Goal: Transaction & Acquisition: Purchase product/service

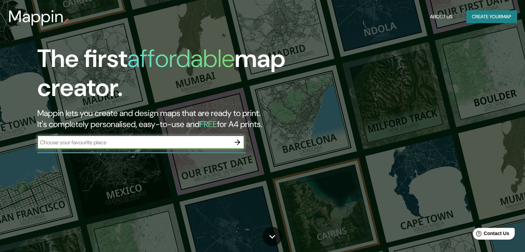
click at [160, 141] on input "text" at bounding box center [133, 143] width 193 height 8
type input "campohermoso"
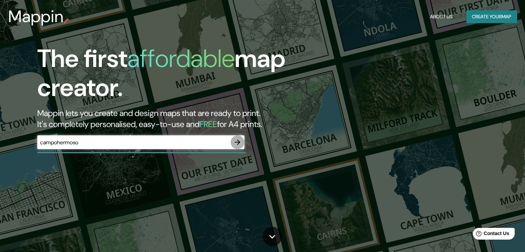
click at [238, 140] on icon "button" at bounding box center [238, 143] width 6 height 6
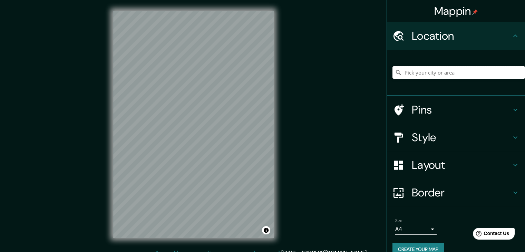
click at [449, 72] on input "Pick your city or area" at bounding box center [459, 72] width 133 height 12
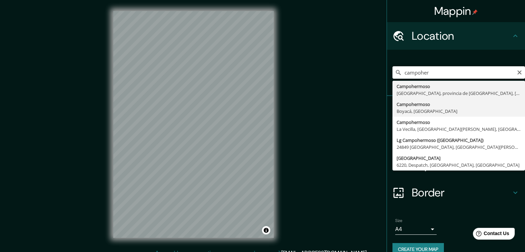
type input "Campohermoso, Boyacá, Colombia"
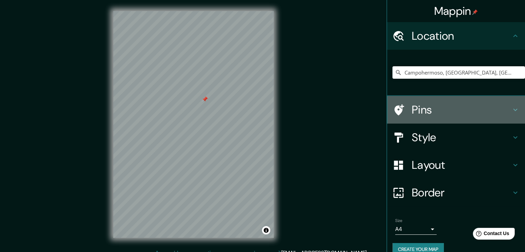
click at [490, 105] on h4 "Pins" at bounding box center [461, 110] width 99 height 14
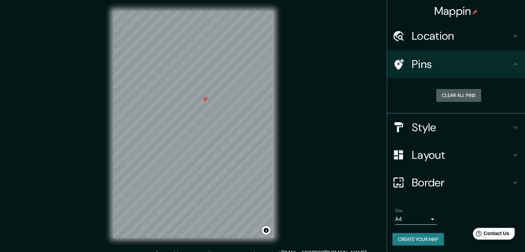
click at [464, 92] on button "Clear all pins" at bounding box center [459, 95] width 45 height 13
click at [468, 37] on h4 "Location" at bounding box center [461, 36] width 99 height 14
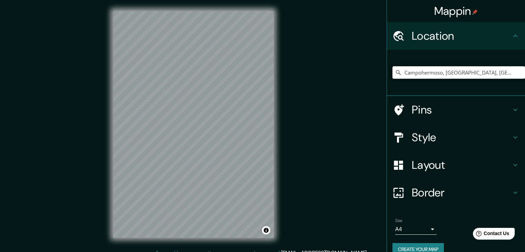
click at [468, 37] on h4 "Location" at bounding box center [461, 36] width 99 height 14
click at [461, 132] on h4 "Style" at bounding box center [461, 138] width 99 height 14
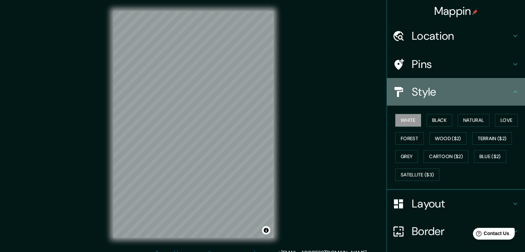
click at [481, 99] on div "Style" at bounding box center [456, 92] width 138 height 28
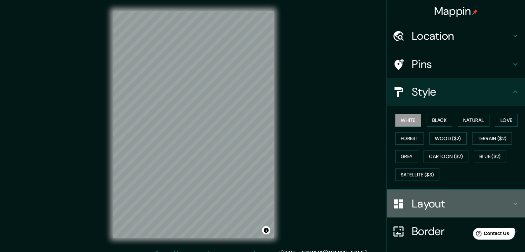
click at [429, 200] on h4 "Layout" at bounding box center [461, 204] width 99 height 14
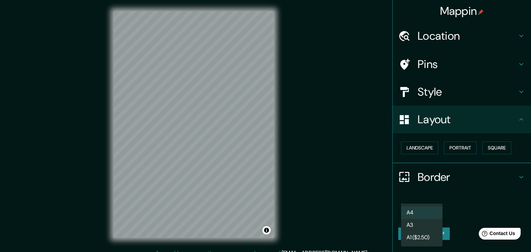
click at [432, 213] on body "Mappin Location Campohermoso, Boyacá, Colombia Pins Style Layout Landscape Port…" at bounding box center [265, 126] width 531 height 252
click at [435, 210] on li "A4" at bounding box center [421, 213] width 41 height 12
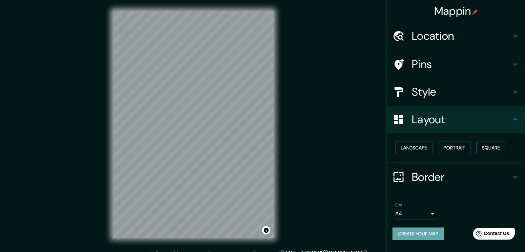
click at [432, 232] on button "Create your map" at bounding box center [418, 234] width 51 height 13
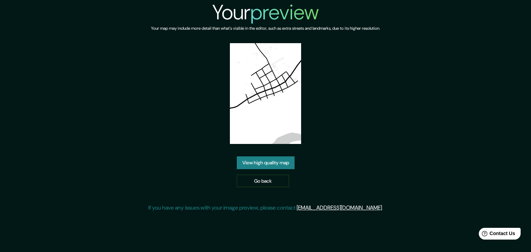
click at [262, 165] on link "View high quality map" at bounding box center [266, 162] width 58 height 13
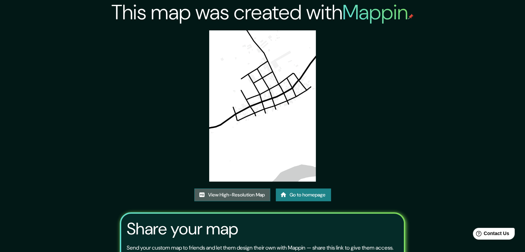
click at [218, 197] on link "View High-Resolution Map" at bounding box center [232, 195] width 76 height 13
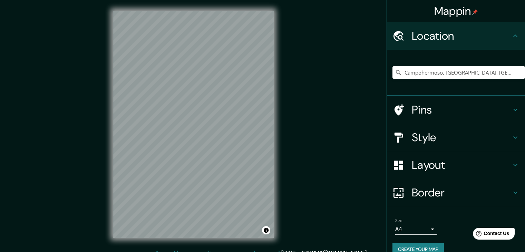
click at [511, 75] on input "Campohermoso, [GEOGRAPHIC_DATA], [GEOGRAPHIC_DATA]" at bounding box center [459, 72] width 133 height 12
click at [430, 76] on input "Campohermoso, Boyacá, Colombia" at bounding box center [459, 72] width 133 height 12
click at [228, 53] on div "Mappin Location Campohermoso, Boyacá, Colombia Pins Style Layout Border Choose …" at bounding box center [262, 130] width 525 height 260
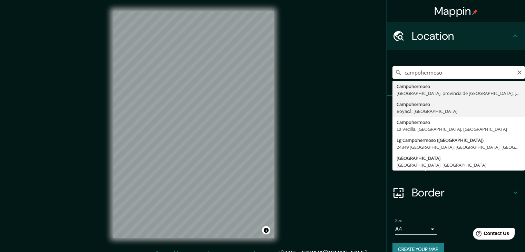
type input "Campohermoso, Boyacá, Colombia"
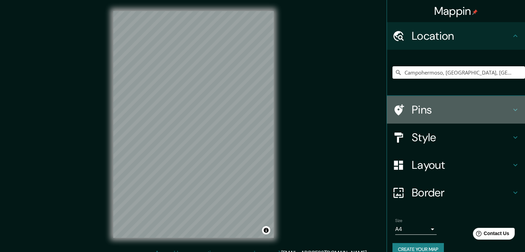
click at [475, 105] on h4 "Pins" at bounding box center [461, 110] width 99 height 14
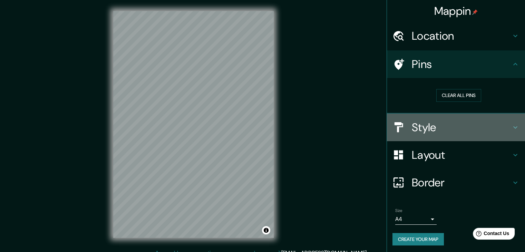
click at [480, 129] on h4 "Style" at bounding box center [461, 128] width 99 height 14
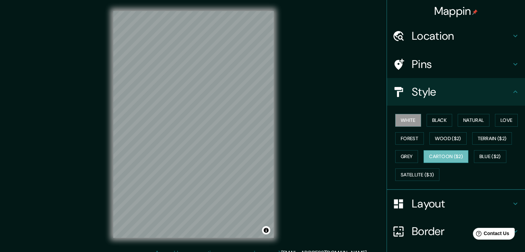
click at [448, 156] on button "Cartoon ($2)" at bounding box center [446, 156] width 45 height 13
click at [395, 154] on button "Grey" at bounding box center [406, 156] width 23 height 13
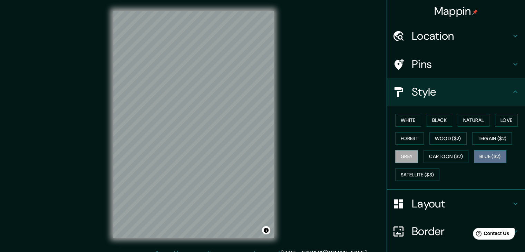
click at [486, 155] on button "Blue ($2)" at bounding box center [490, 156] width 32 height 13
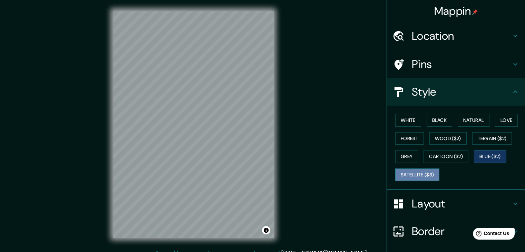
click at [419, 177] on button "Satellite ($3)" at bounding box center [417, 175] width 44 height 13
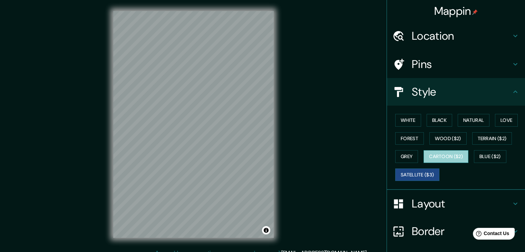
click at [433, 155] on button "Cartoon ($2)" at bounding box center [446, 156] width 45 height 13
click at [404, 169] on button "Satellite ($3)" at bounding box center [417, 175] width 44 height 13
click at [500, 118] on button "Love" at bounding box center [506, 120] width 23 height 13
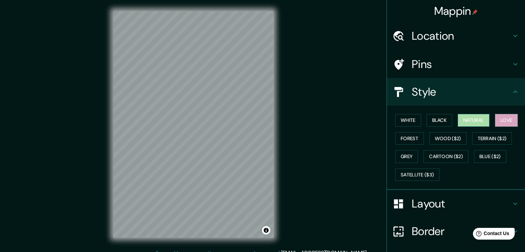
click at [477, 121] on button "Natural" at bounding box center [474, 120] width 32 height 13
click at [447, 123] on button "Black" at bounding box center [440, 120] width 26 height 13
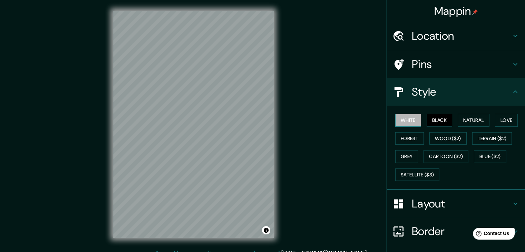
click at [407, 123] on button "White" at bounding box center [408, 120] width 26 height 13
click at [395, 135] on button "Forest" at bounding box center [409, 138] width 29 height 13
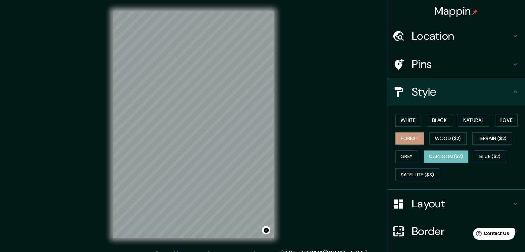
click at [439, 158] on button "Cartoon ($2)" at bounding box center [446, 156] width 45 height 13
click at [418, 174] on button "Satellite ($3)" at bounding box center [417, 175] width 44 height 13
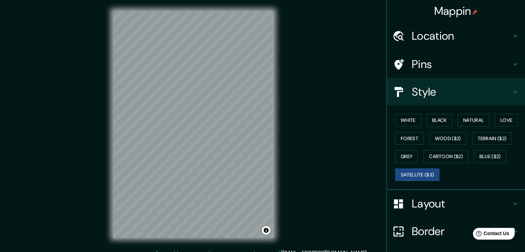
click at [421, 60] on h4 "Pins" at bounding box center [461, 64] width 99 height 14
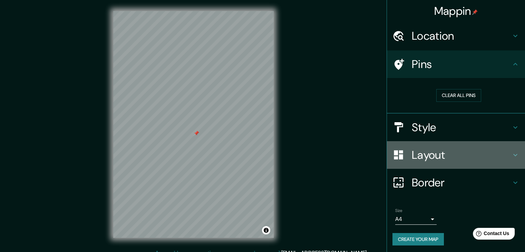
click at [416, 150] on h4 "Layout" at bounding box center [461, 155] width 99 height 14
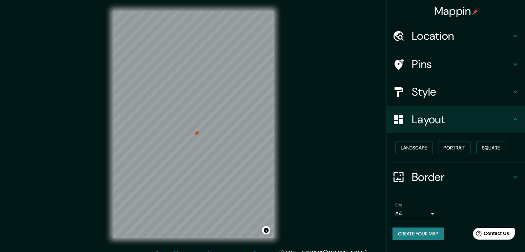
click at [416, 94] on h4 "Style" at bounding box center [461, 92] width 99 height 14
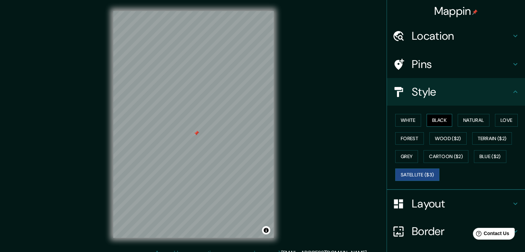
click at [427, 119] on button "Black" at bounding box center [440, 120] width 26 height 13
click at [406, 121] on button "White" at bounding box center [408, 120] width 26 height 13
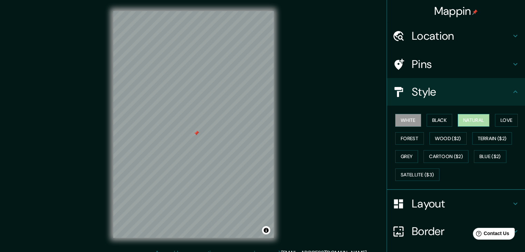
click at [471, 116] on button "Natural" at bounding box center [474, 120] width 32 height 13
click at [404, 138] on button "Forest" at bounding box center [409, 138] width 29 height 13
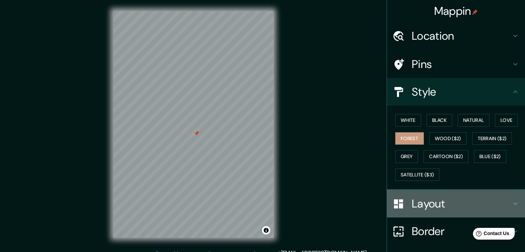
click at [417, 202] on h4 "Layout" at bounding box center [461, 204] width 99 height 14
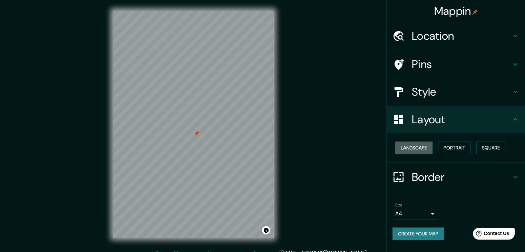
click at [418, 145] on button "Landscape" at bounding box center [413, 148] width 37 height 13
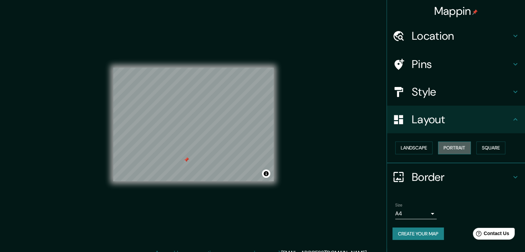
click at [457, 149] on button "Portrait" at bounding box center [454, 148] width 33 height 13
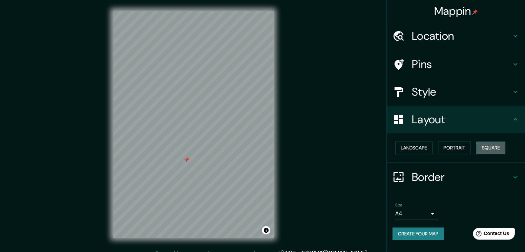
click at [486, 146] on button "Square" at bounding box center [491, 148] width 29 height 13
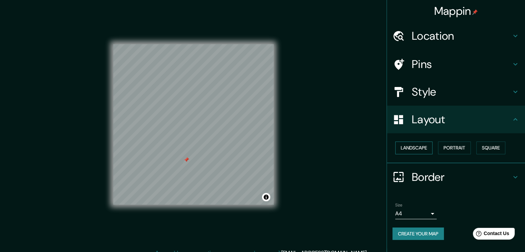
click at [422, 148] on button "Landscape" at bounding box center [413, 148] width 37 height 13
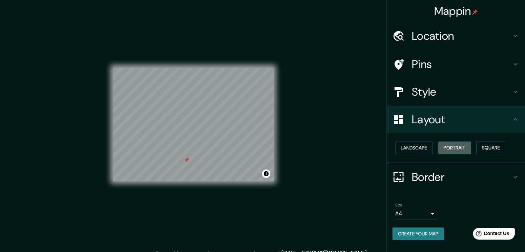
click at [461, 145] on button "Portrait" at bounding box center [454, 148] width 33 height 13
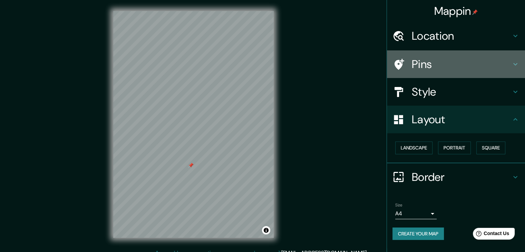
click at [446, 68] on h4 "Pins" at bounding box center [461, 64] width 99 height 14
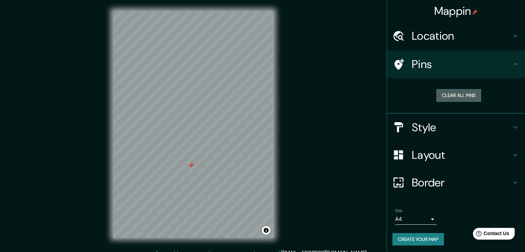
click at [457, 94] on button "Clear all pins" at bounding box center [459, 95] width 45 height 13
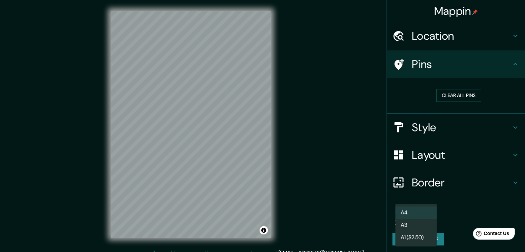
click at [416, 216] on body "Mappin Location Campohermoso, Boyacá, Colombia Pins Clear all pins Style Layout…" at bounding box center [262, 126] width 525 height 252
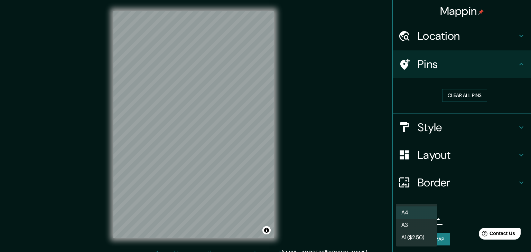
click at [446, 213] on div at bounding box center [265, 126] width 531 height 252
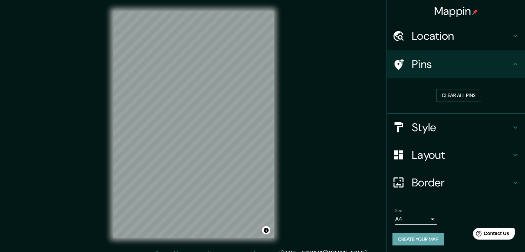
click at [434, 240] on button "Create your map" at bounding box center [418, 239] width 51 height 13
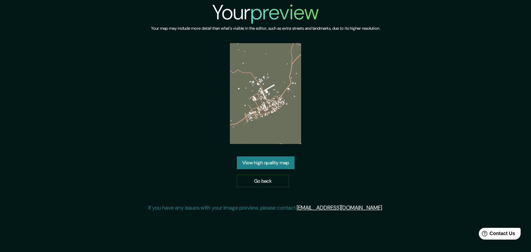
click at [273, 166] on link "View high quality map" at bounding box center [266, 162] width 58 height 13
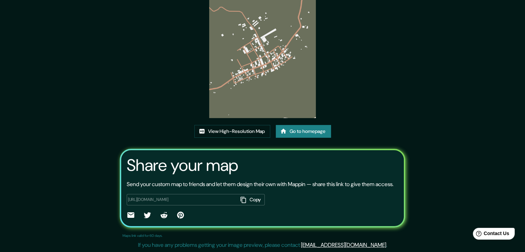
scroll to position [72, 0]
click at [254, 125] on link "View High-Resolution Map" at bounding box center [232, 131] width 76 height 13
